Goal: Check status: Check status

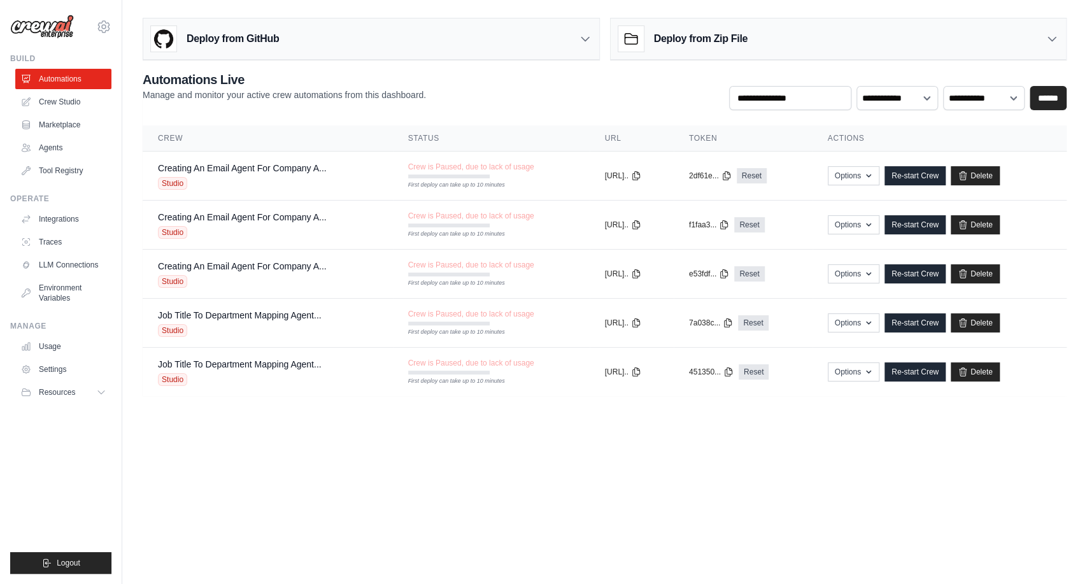
click at [247, 425] on body "s.samudrala@docusign.com Docusign-Srini ✓ Docusign DS-DTS-GDA-Prod Settings Bui…" at bounding box center [543, 292] width 1087 height 584
click at [100, 22] on icon at bounding box center [103, 26] width 11 height 11
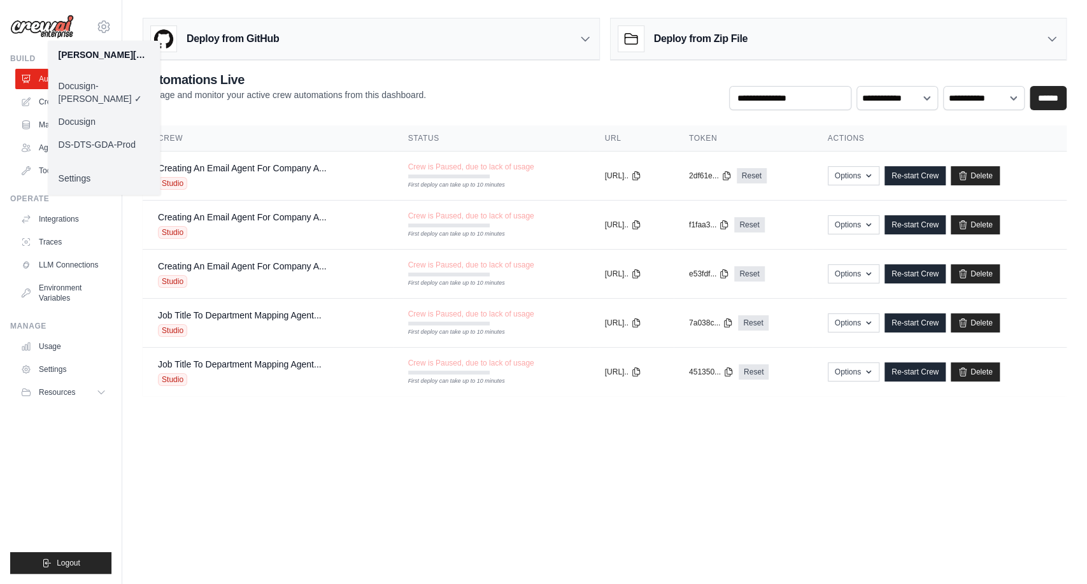
click at [90, 113] on link "Docusign" at bounding box center [104, 121] width 112 height 23
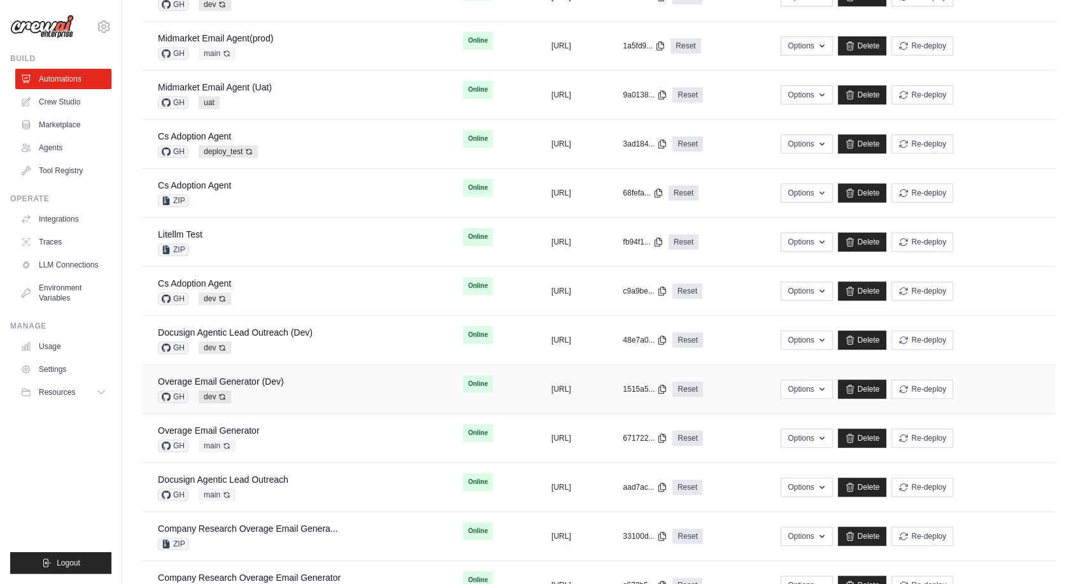
scroll to position [637, 0]
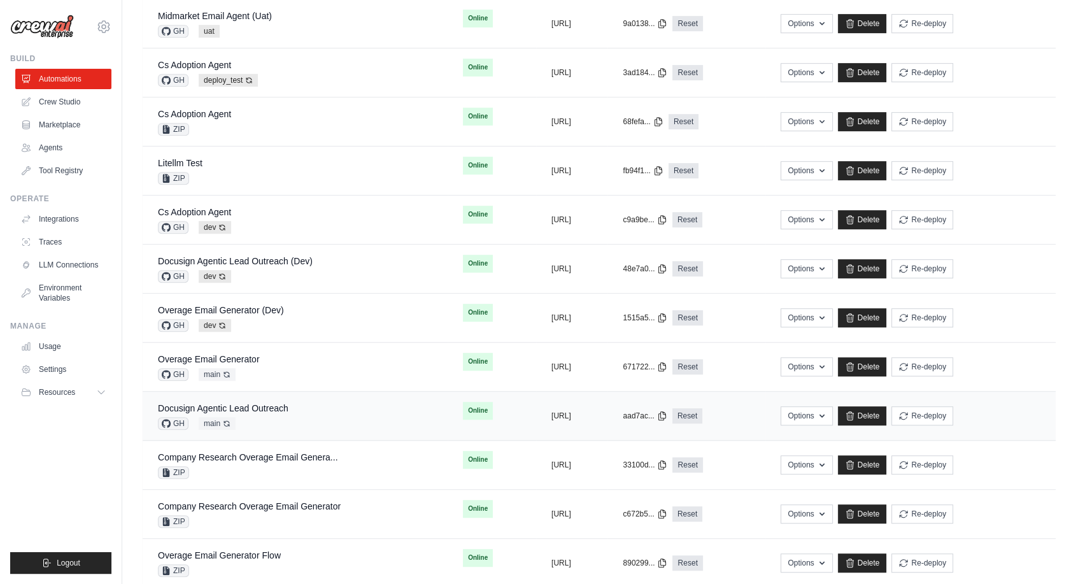
click at [300, 408] on div "Docusign Agentic Lead Outreach GH main Auto-deploy enabled" at bounding box center [295, 416] width 274 height 28
click at [285, 407] on link "Docusign Agentic Lead Outreach" at bounding box center [223, 408] width 131 height 10
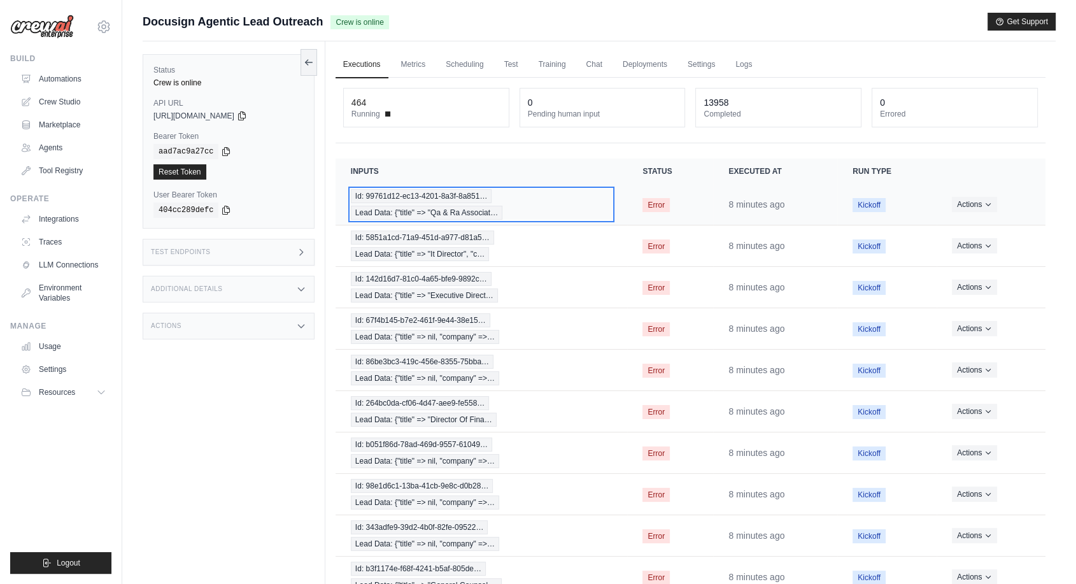
click at [470, 196] on span "Id: 99761d12-ec13-4201-8a3f-8a851…" at bounding box center [421, 196] width 141 height 14
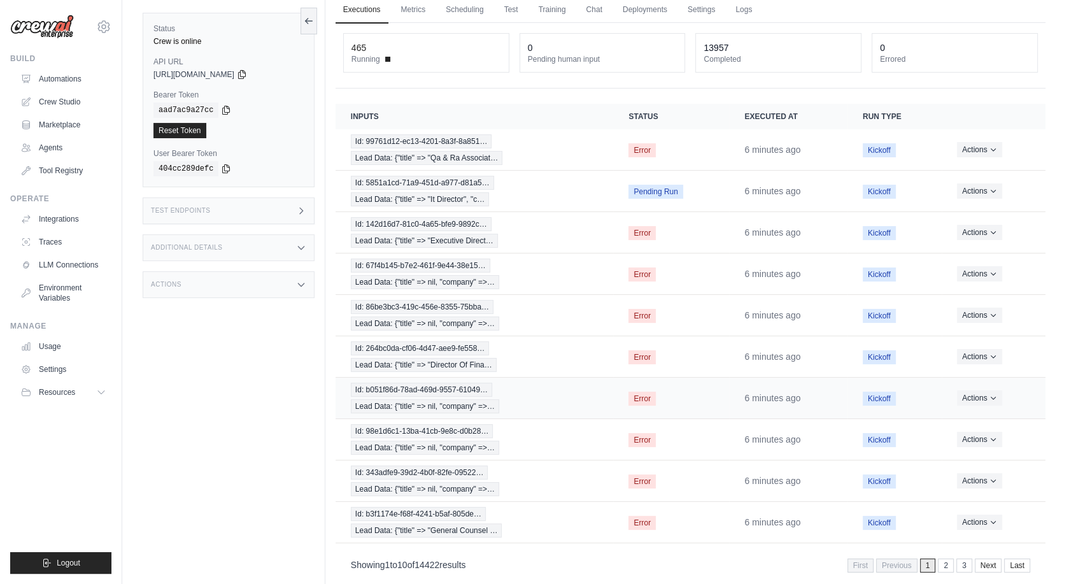
scroll to position [70, 0]
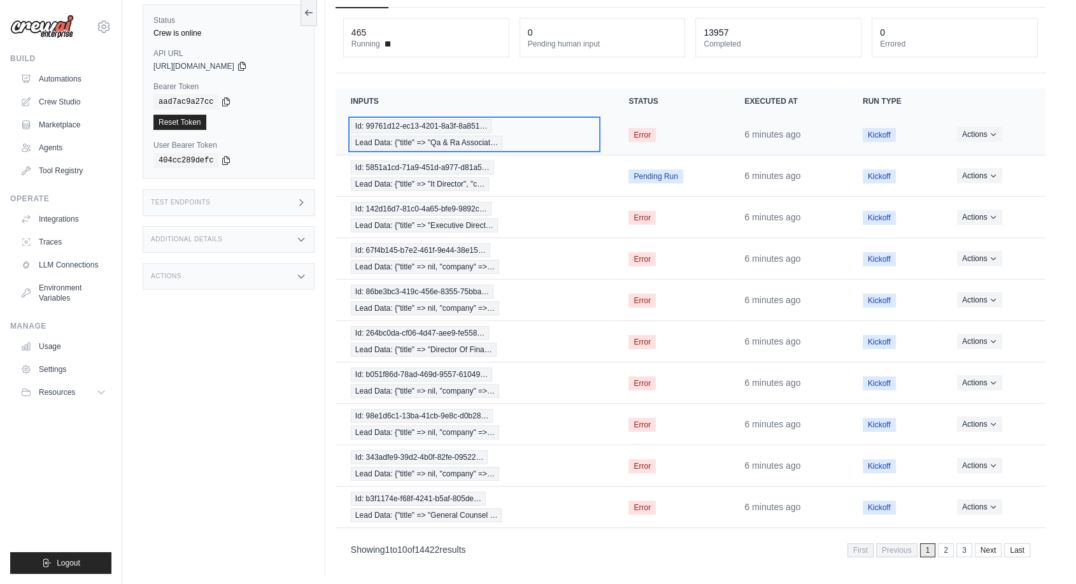
click at [420, 138] on span "Lead Data: {"title" => "Qa & Ra Associat…" at bounding box center [427, 143] width 152 height 14
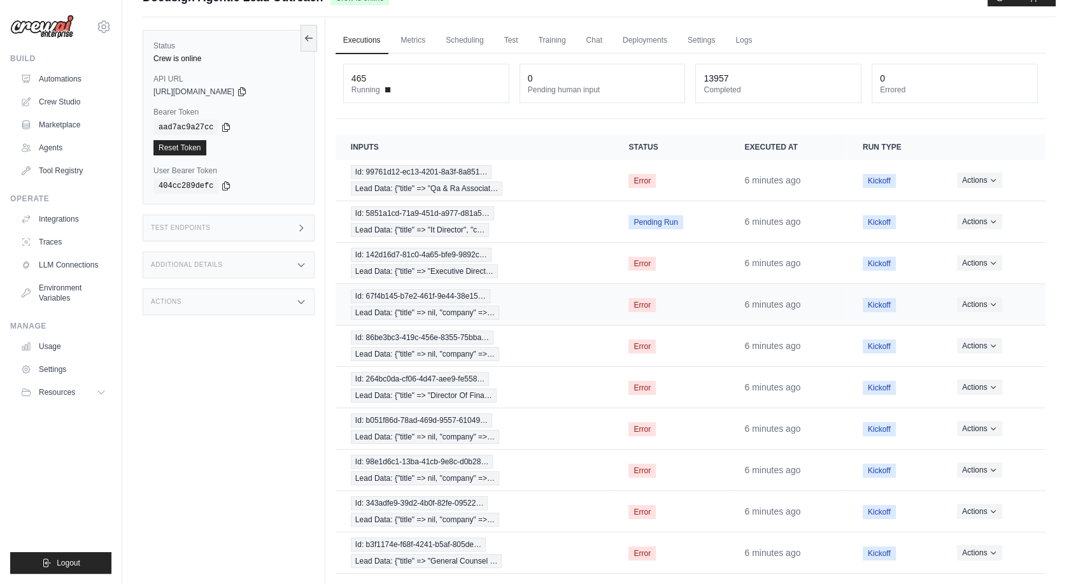
scroll to position [0, 0]
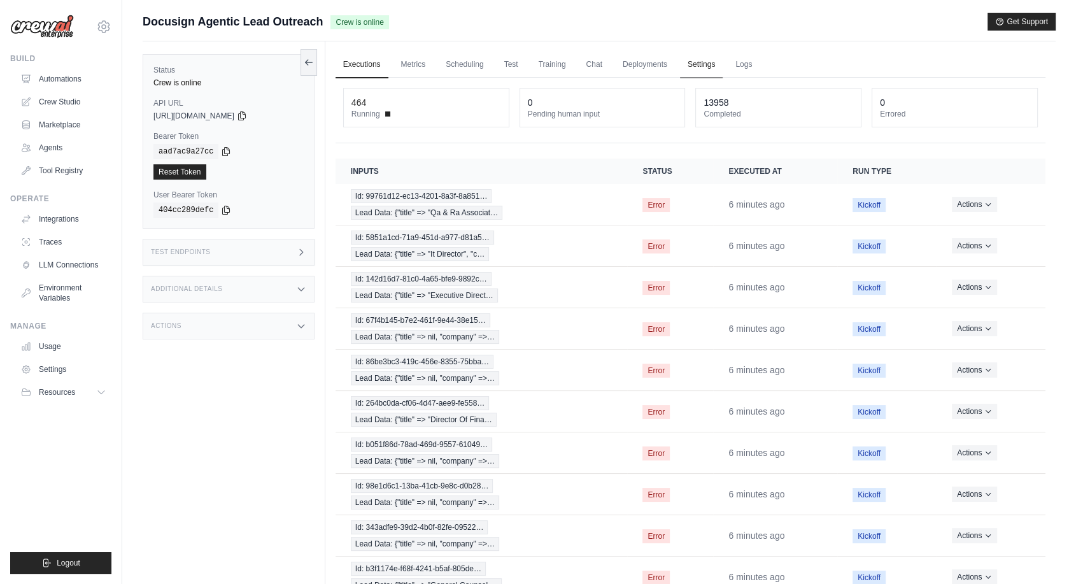
click at [702, 71] on link "Settings" at bounding box center [701, 65] width 43 height 27
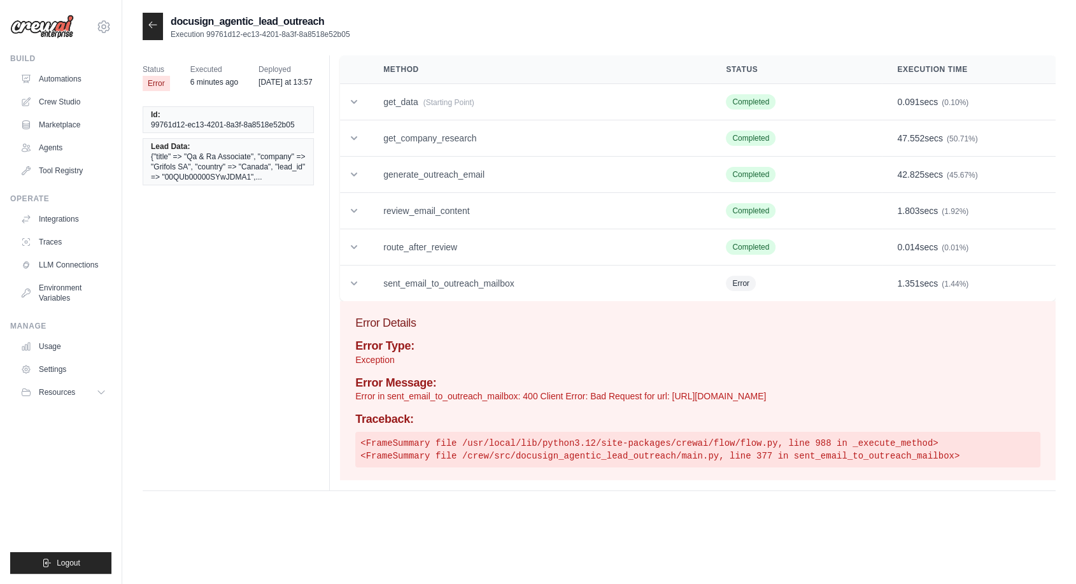
click at [302, 234] on div "Status Error Executed 6 minutes ago Deployed Friday at 13:57 Id: 99761d12-ec13-…" at bounding box center [599, 272] width 913 height 435
drag, startPoint x: 353, startPoint y: 32, endPoint x: 208, endPoint y: 32, distance: 145.8
click at [208, 32] on div "docusign_agentic_lead_outreach Execution 99761d12-ec13-4201-8a3f-8a8518e52b05" at bounding box center [599, 26] width 913 height 27
copy p "99761d12-ec13-4201-8a3f-8a8518e52b05"
click at [161, 322] on div "Status Error Executed 14 minutes ago Deployed Friday at 13:57 Id: 99761d12-ec13…" at bounding box center [599, 272] width 913 height 435
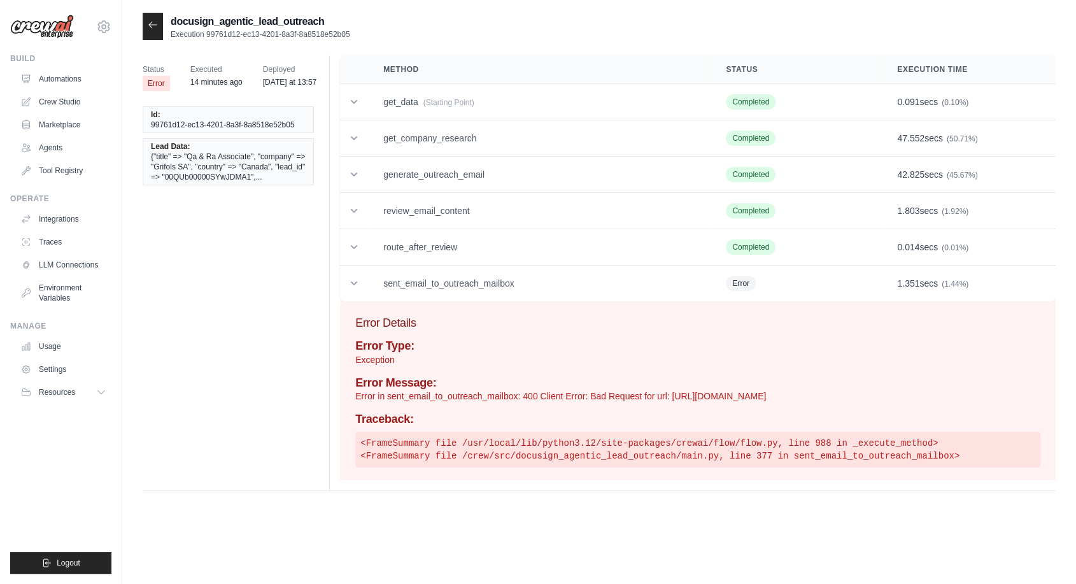
drag, startPoint x: 148, startPoint y: 27, endPoint x: 172, endPoint y: 34, distance: 25.0
click at [148, 27] on icon at bounding box center [153, 25] width 10 height 10
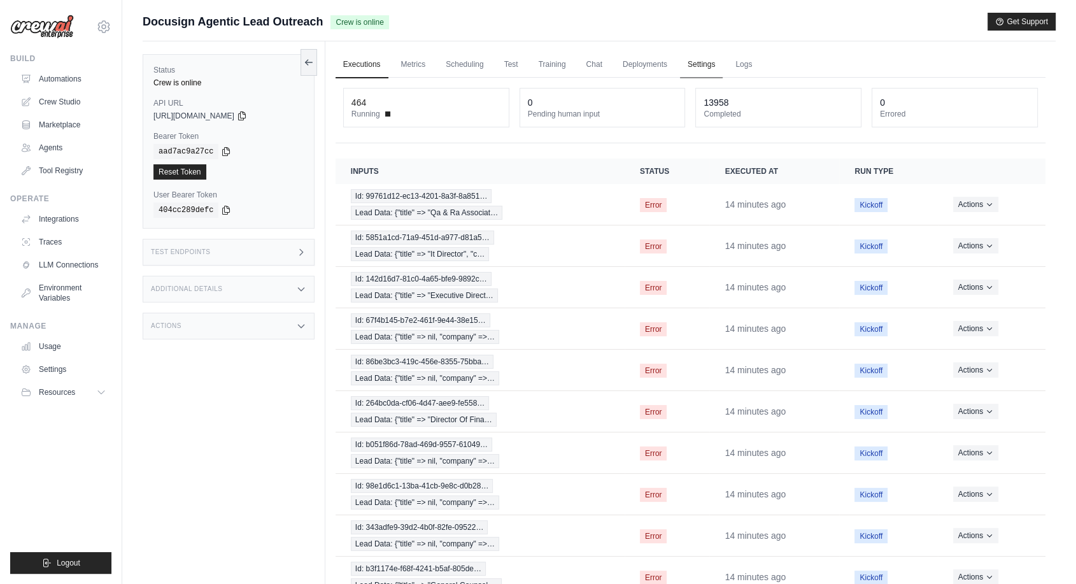
click at [684, 62] on link "Settings" at bounding box center [701, 65] width 43 height 27
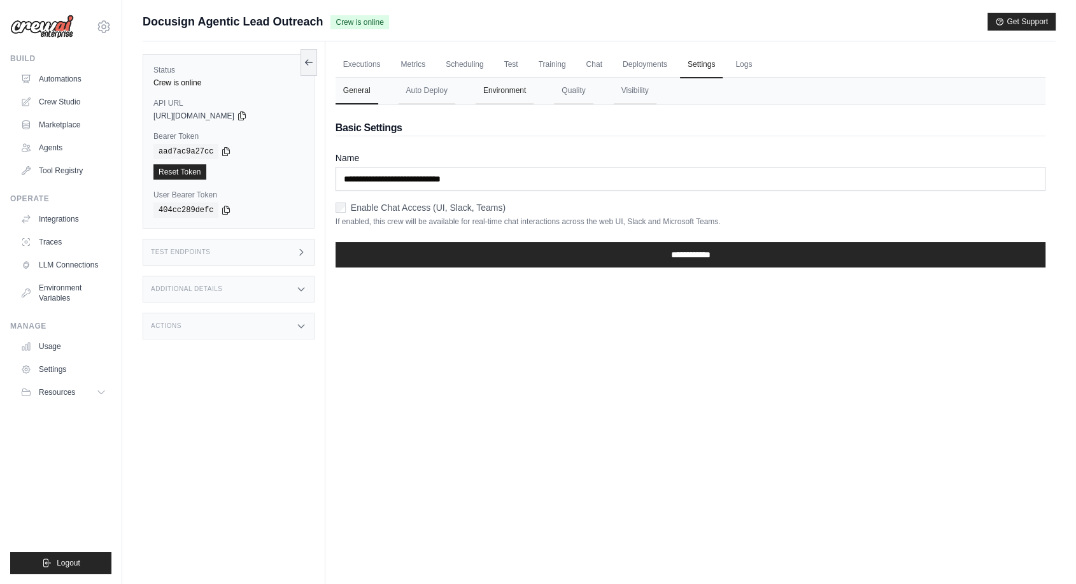
click at [498, 95] on button "Environment" at bounding box center [505, 91] width 58 height 27
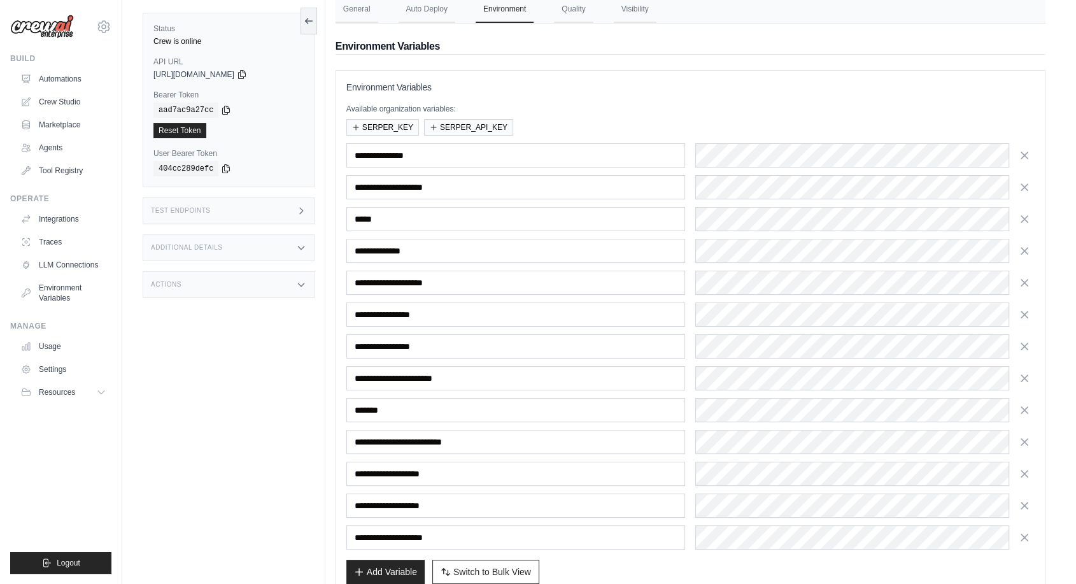
scroll to position [153, 0]
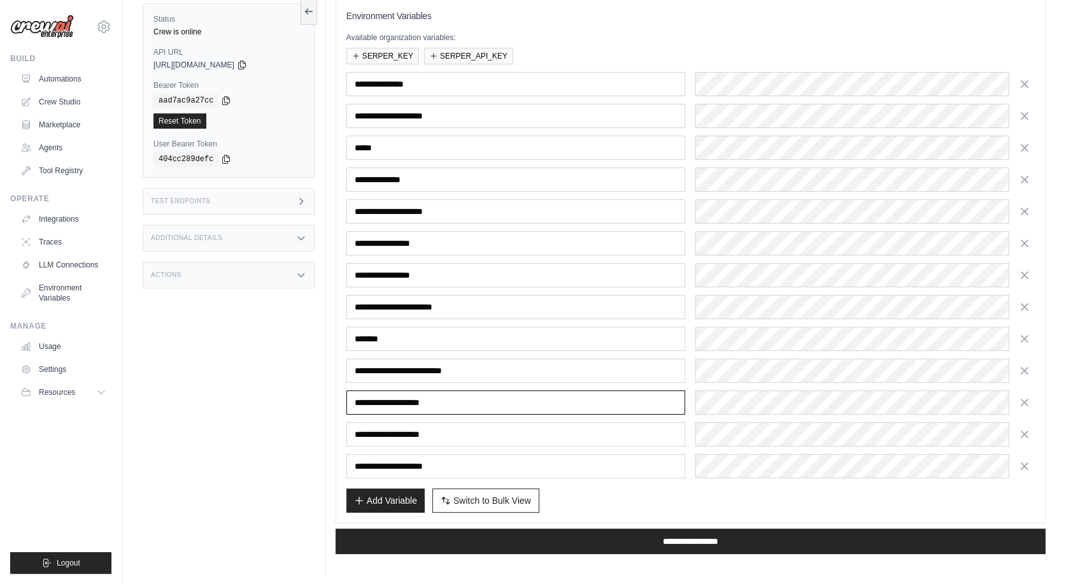
click at [562, 402] on input "**********" at bounding box center [515, 402] width 339 height 24
click at [589, 395] on div "**********" at bounding box center [690, 402] width 688 height 24
click at [509, 387] on div "**********" at bounding box center [690, 275] width 688 height 406
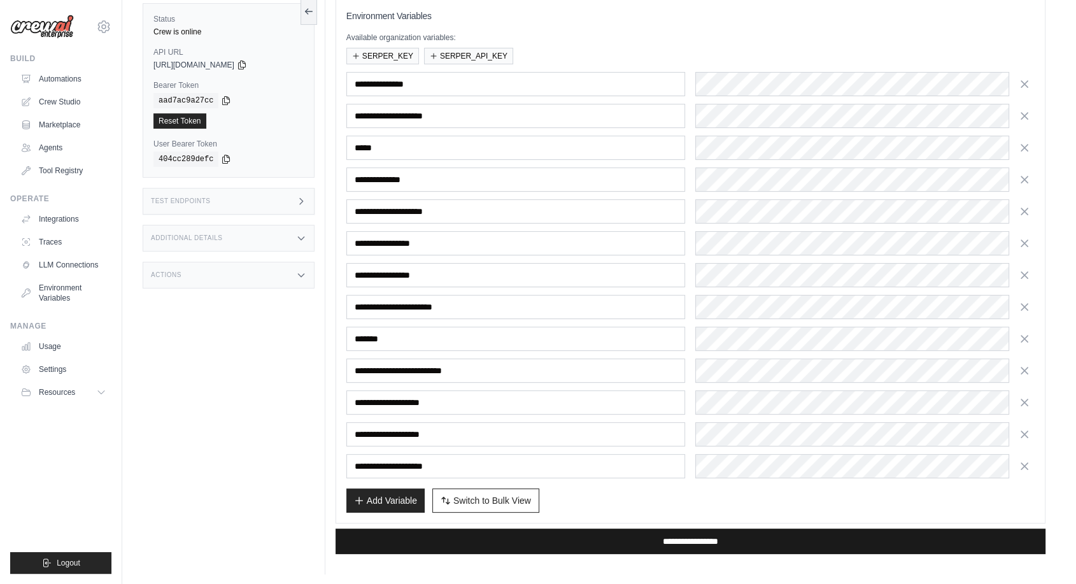
click at [682, 537] on input "**********" at bounding box center [690, 540] width 710 height 25
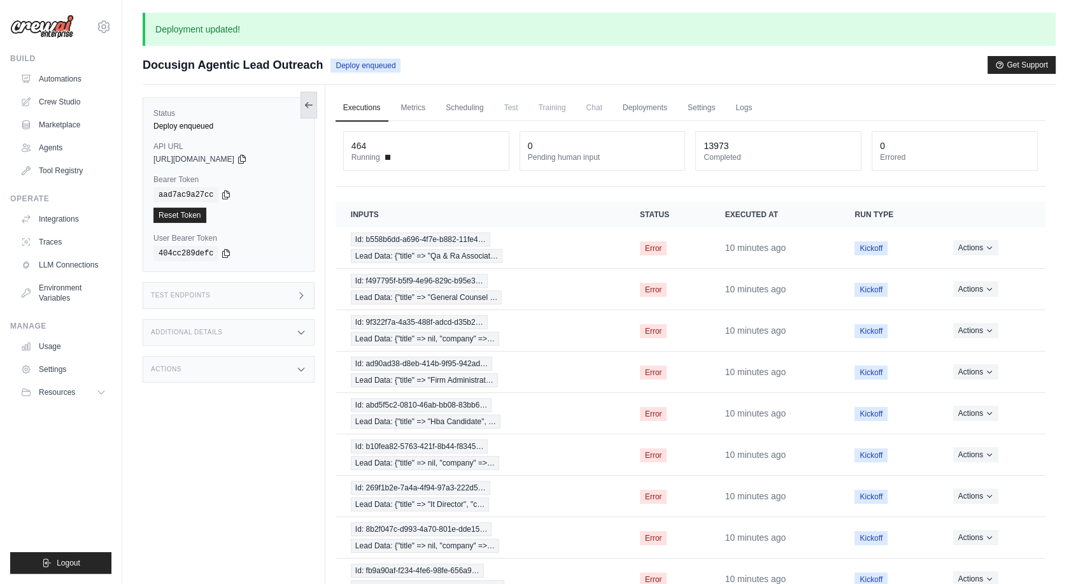
click at [314, 109] on button at bounding box center [308, 105] width 17 height 27
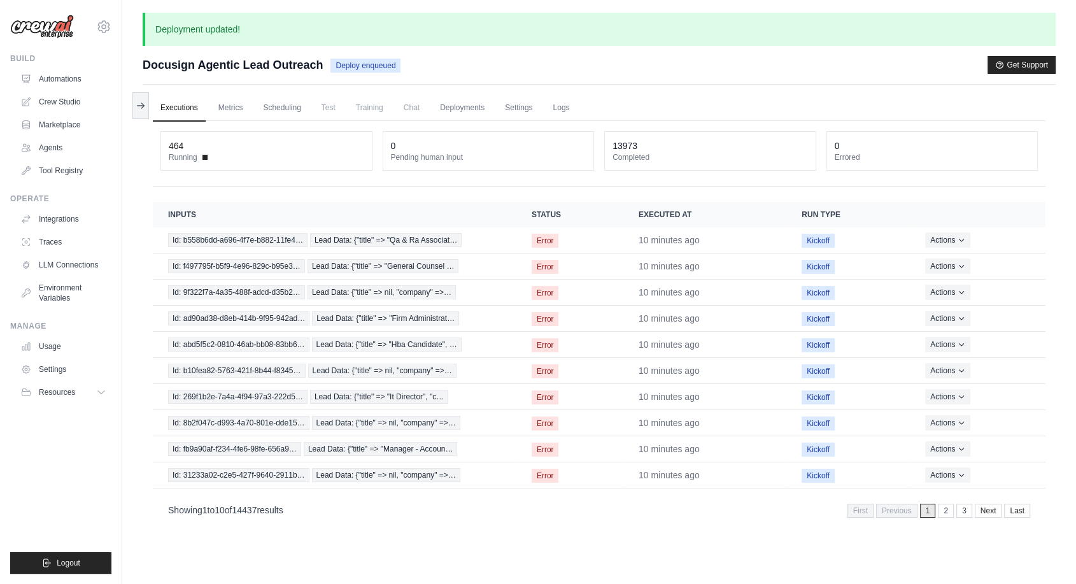
click at [166, 107] on link "Executions" at bounding box center [179, 108] width 53 height 27
click at [417, 523] on div "Showing 1 to 10 of 14437 results First Previous 1 2 3 Next Last" at bounding box center [599, 509] width 893 height 32
click at [185, 102] on link "Executions" at bounding box center [179, 108] width 53 height 27
click at [68, 79] on link "Automations" at bounding box center [65, 79] width 96 height 20
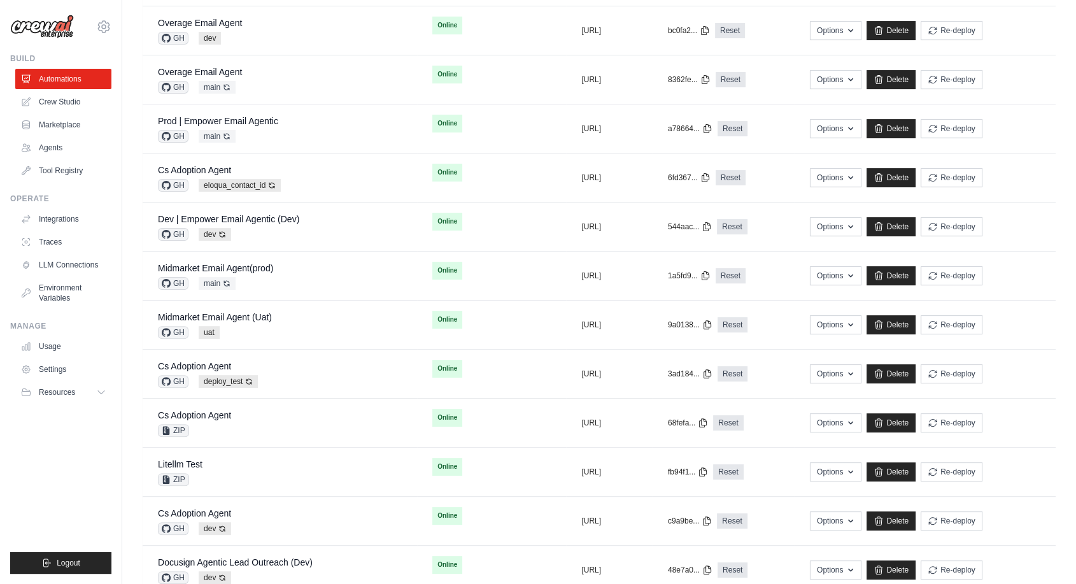
scroll to position [565, 0]
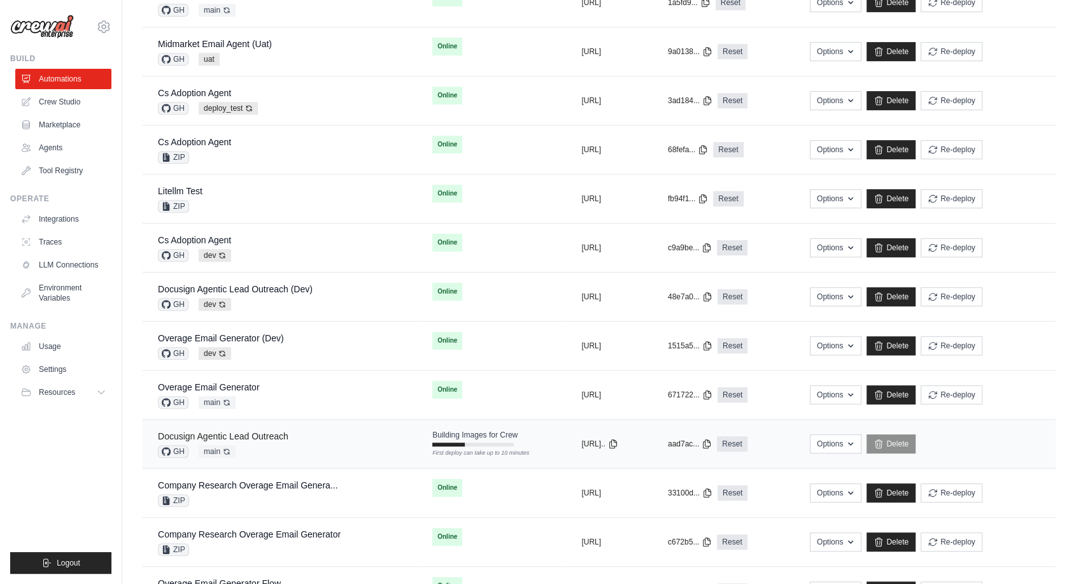
click at [275, 435] on link "Docusign Agentic Lead Outreach" at bounding box center [223, 436] width 131 height 10
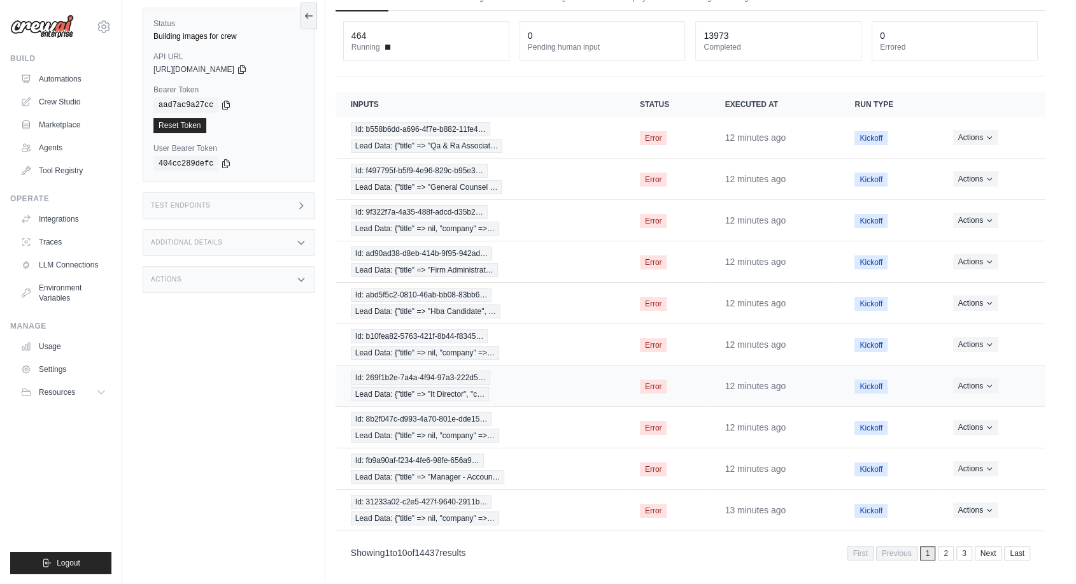
scroll to position [70, 0]
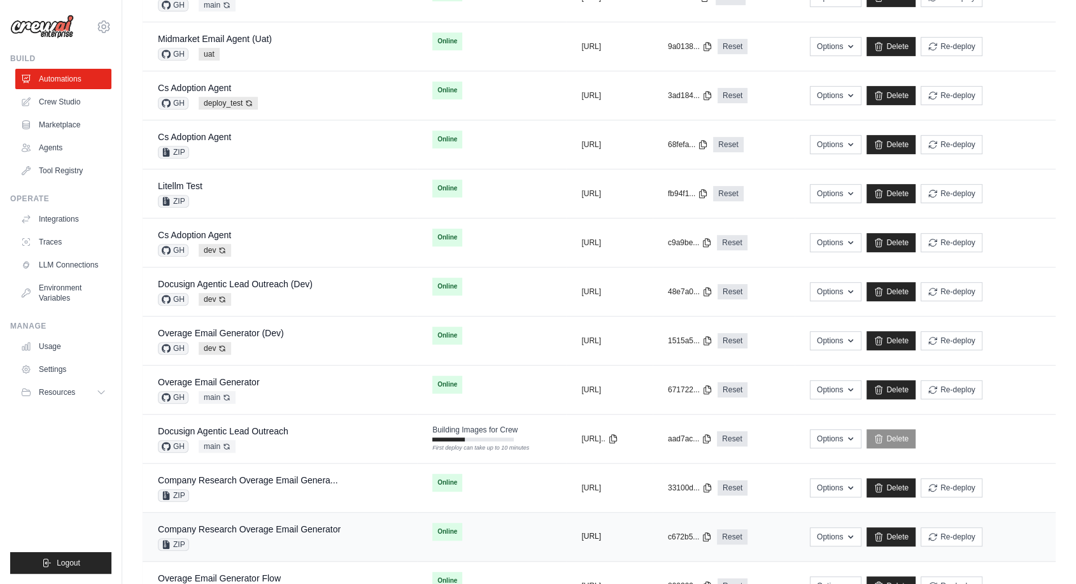
scroll to position [637, 0]
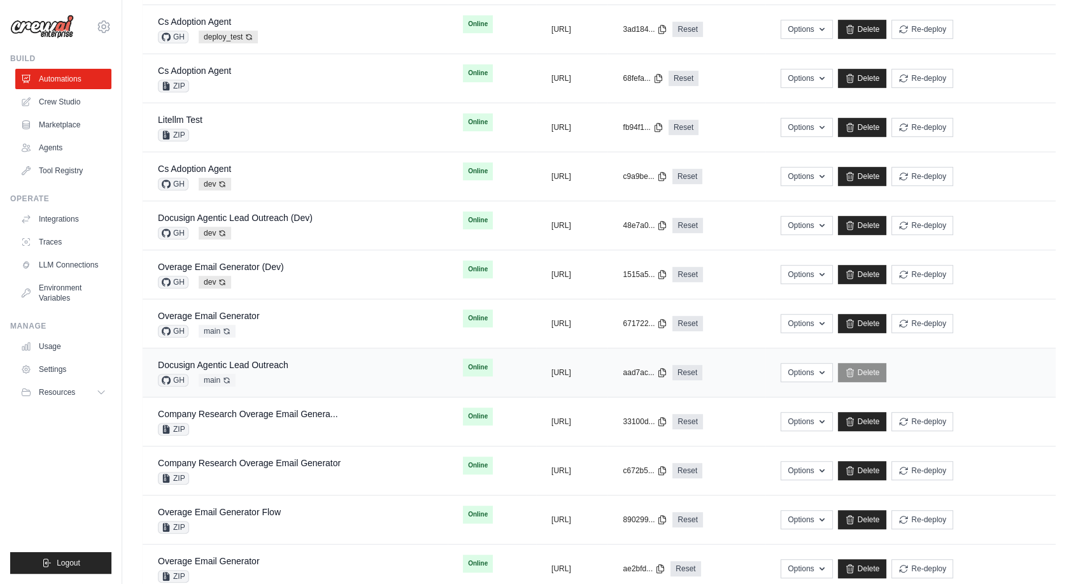
click at [281, 371] on div "Docusign Agentic Lead Outreach GH main Auto-deploy enabled" at bounding box center [223, 372] width 131 height 28
click at [263, 366] on link "Docusign Agentic Lead Outreach" at bounding box center [223, 365] width 131 height 10
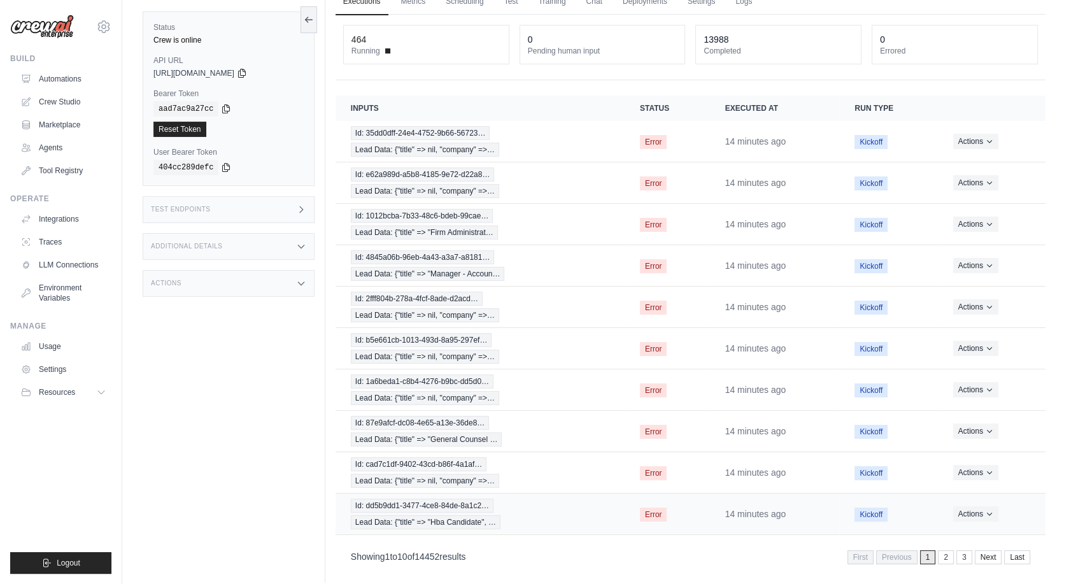
scroll to position [70, 0]
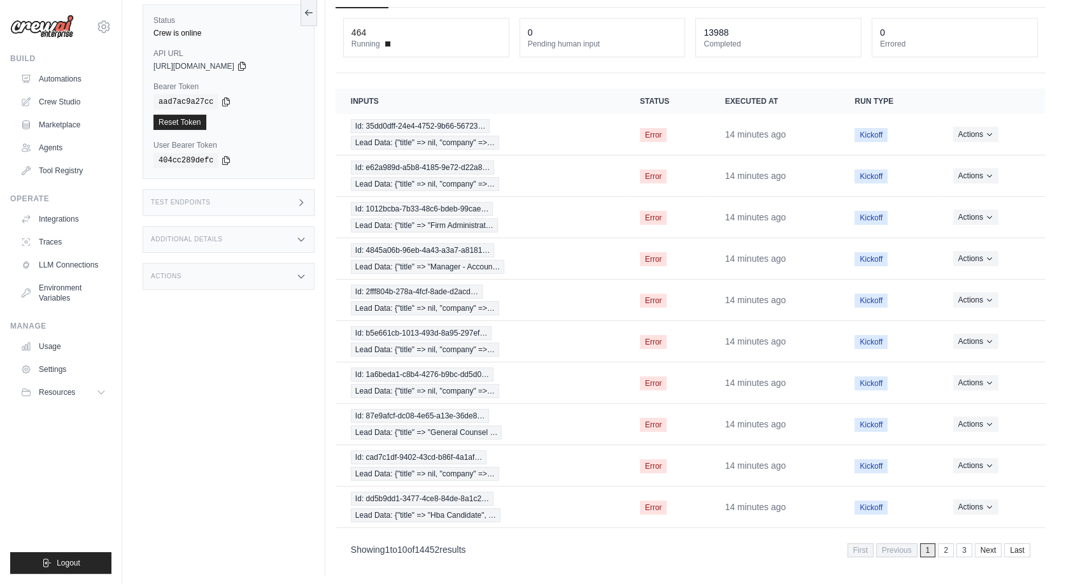
click at [898, 547] on span "Previous" at bounding box center [896, 550] width 41 height 14
click at [926, 550] on span "1" at bounding box center [928, 550] width 16 height 14
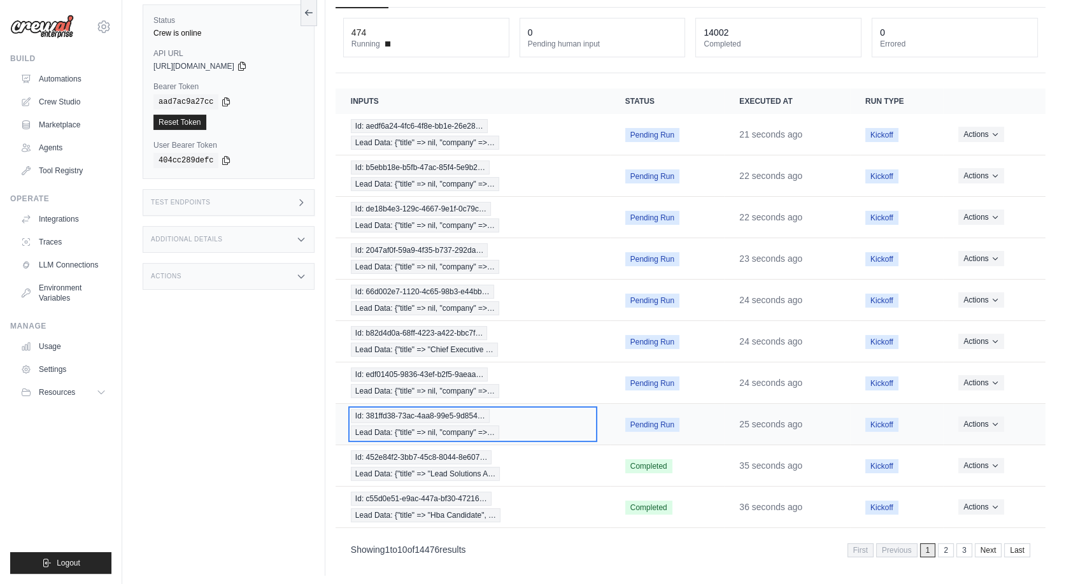
click at [401, 412] on span "Id: 381ffd38-73ac-4aa8-99e5-9d854…" at bounding box center [420, 416] width 139 height 14
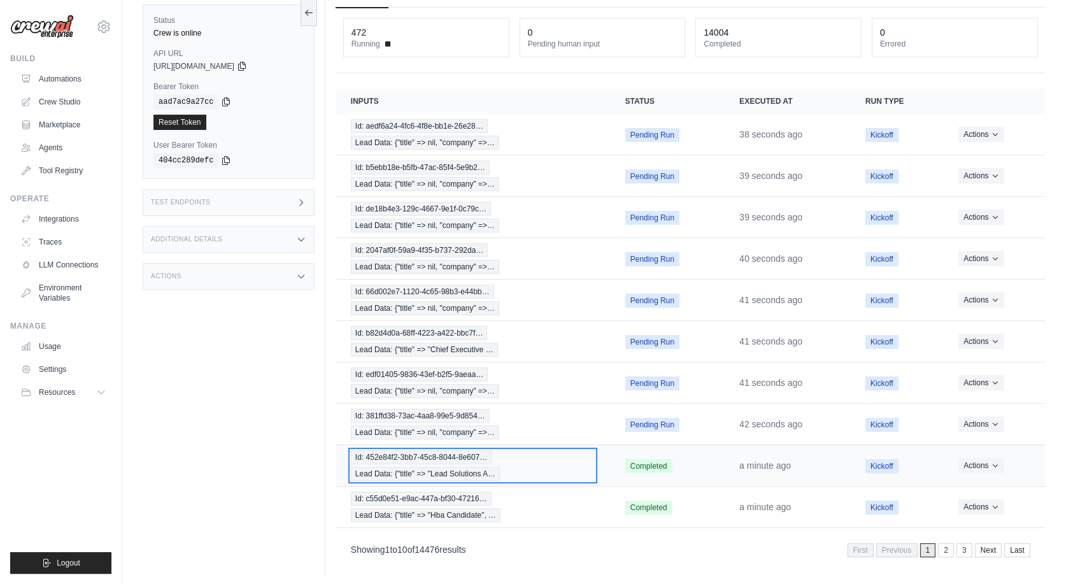
click at [419, 455] on span "Id: 452e84f2-3bb7-45c8-8044-8e607…" at bounding box center [421, 457] width 141 height 14
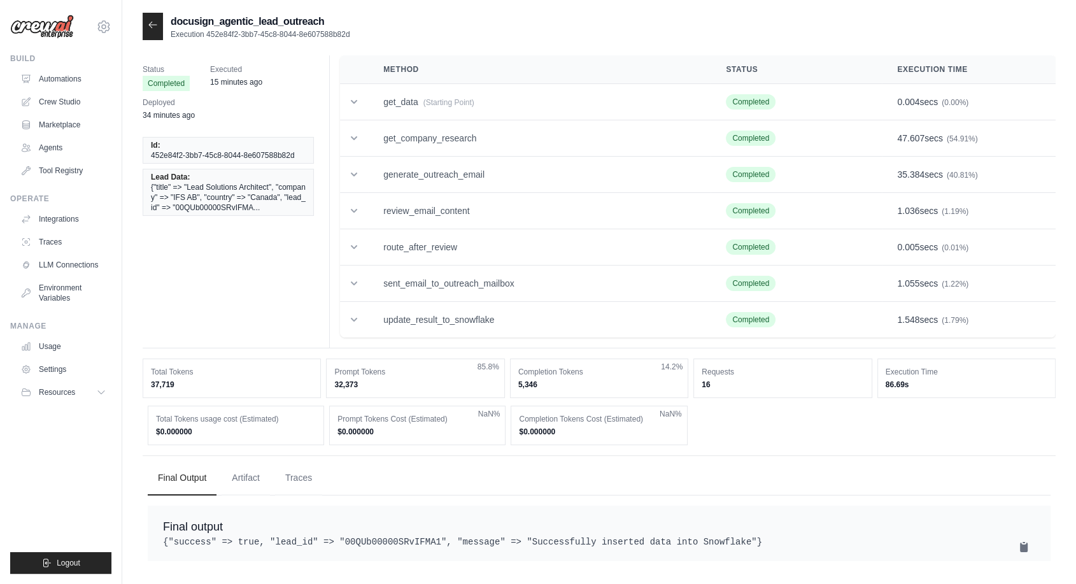
click at [153, 27] on icon at bounding box center [153, 25] width 10 height 10
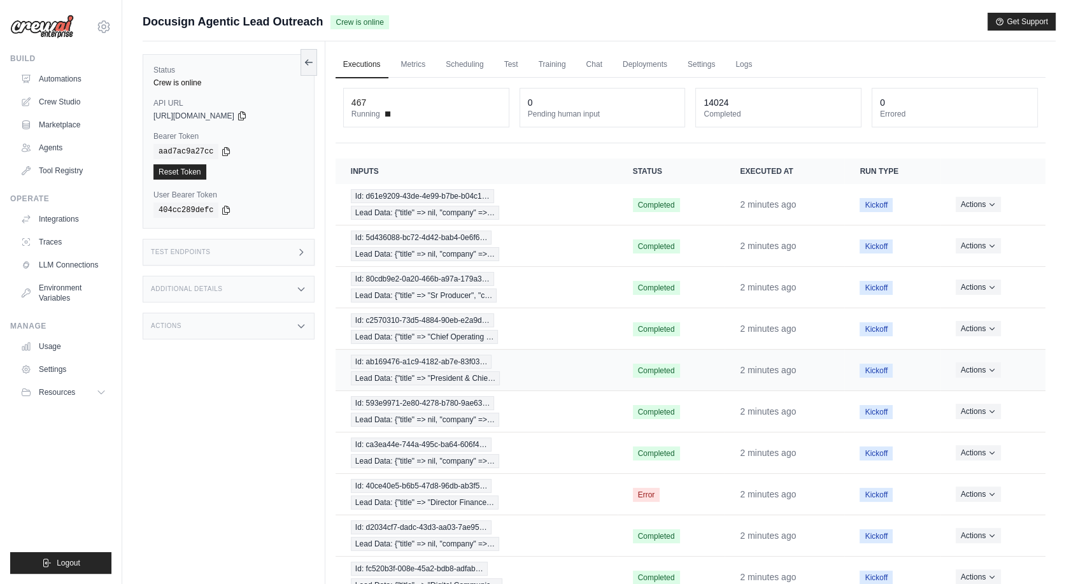
scroll to position [70, 0]
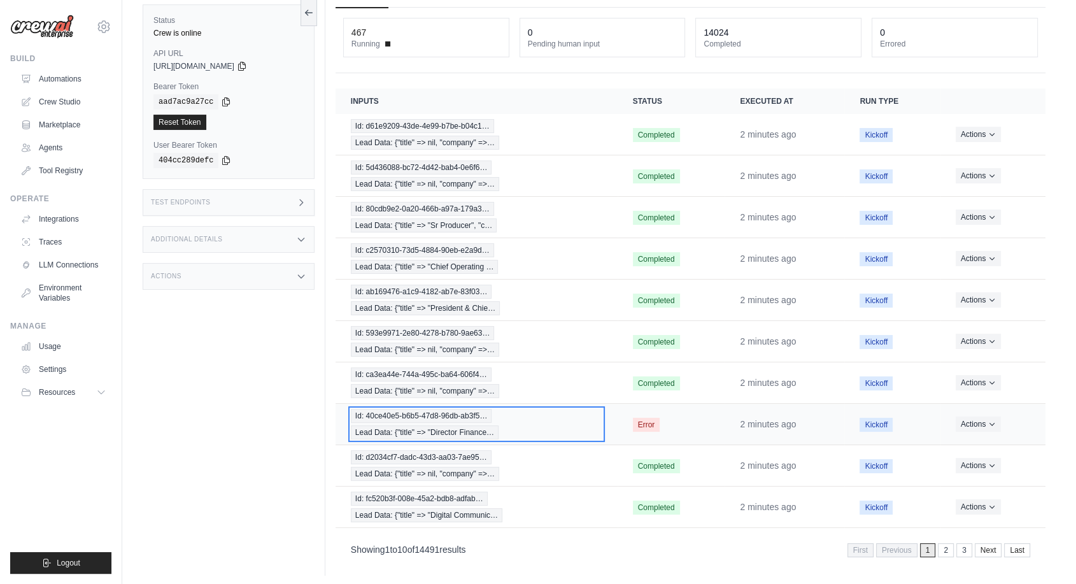
click at [439, 418] on span "Id: 40ce40e5-b6b5-47d8-96db-ab3f5…" at bounding box center [421, 416] width 141 height 14
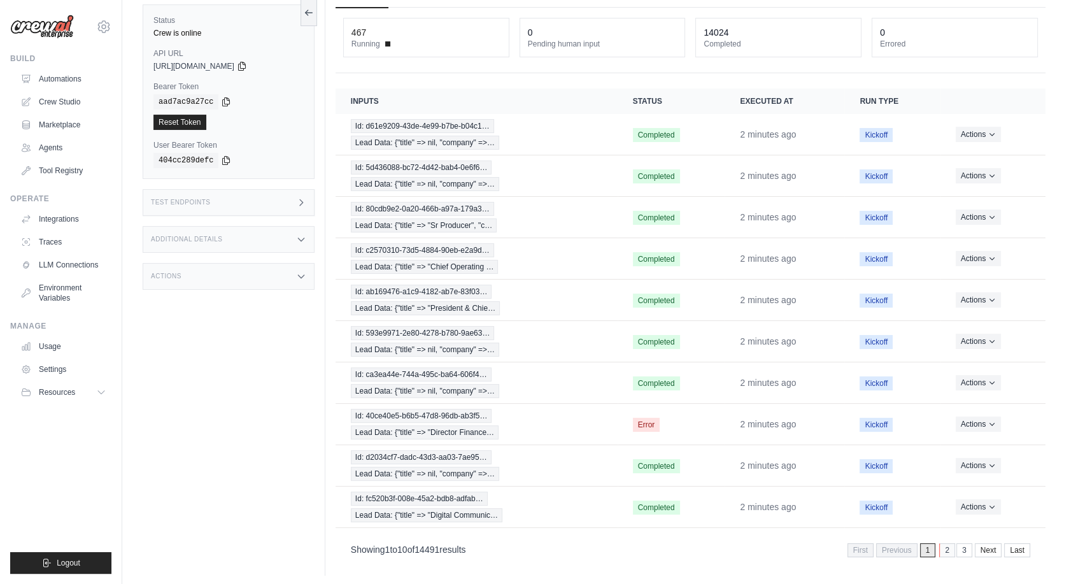
click at [947, 548] on link "2" at bounding box center [947, 550] width 16 height 14
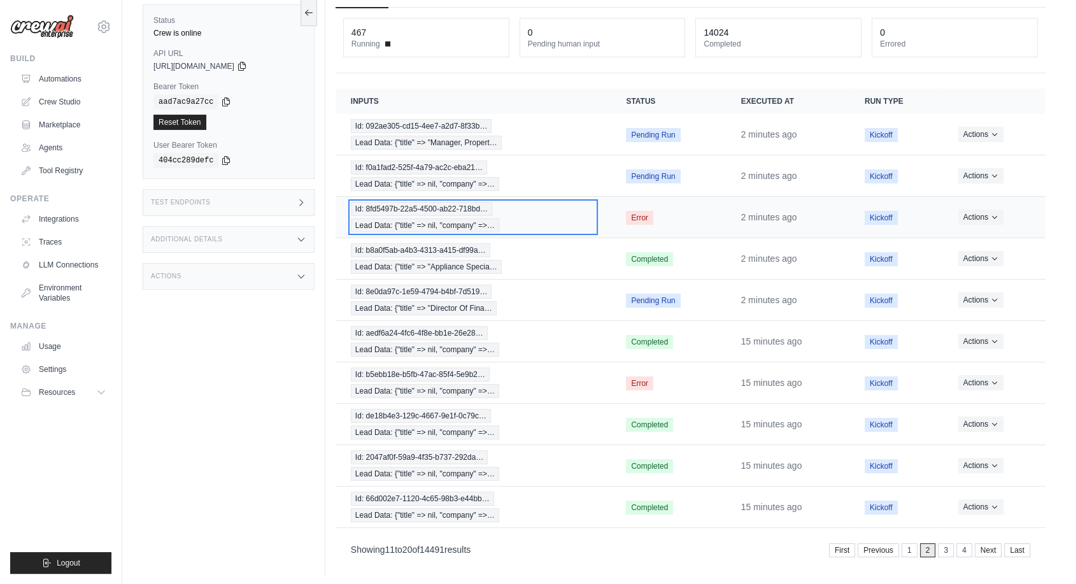
click at [372, 211] on span "Id: 8fd5497b-22a5-4500-ab22-718bd…" at bounding box center [421, 209] width 141 height 14
